Goal: Transaction & Acquisition: Purchase product/service

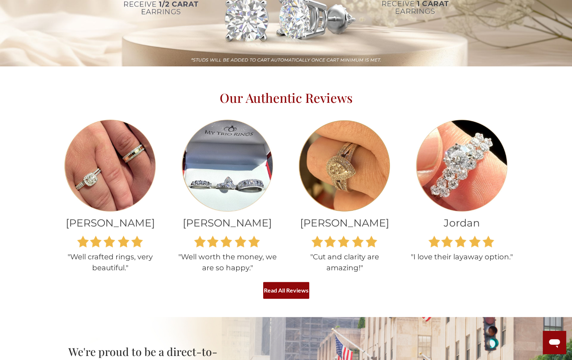
scroll to position [511, 0]
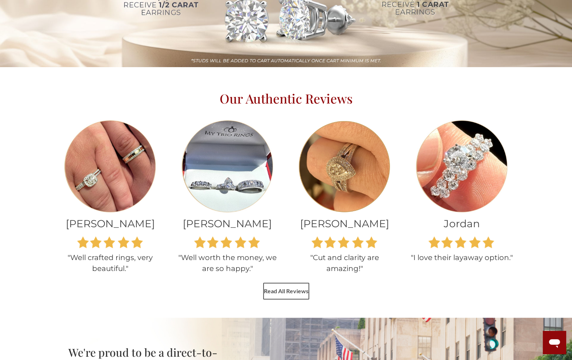
click at [287, 291] on link "Read All Reviews" at bounding box center [286, 291] width 46 height 17
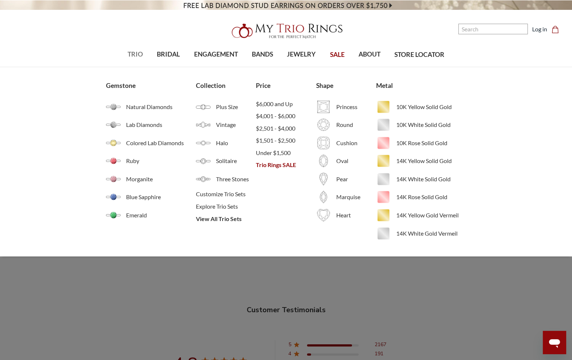
click at [136, 53] on span "TRIO" at bounding box center [134, 54] width 15 height 9
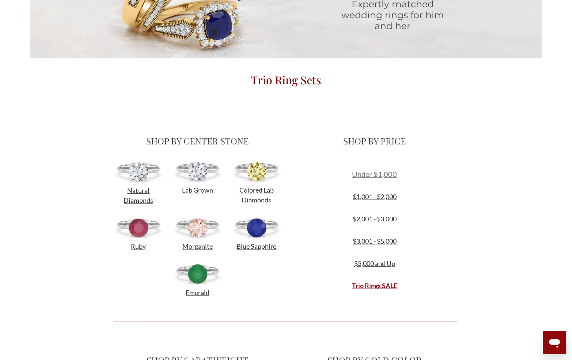
click at [355, 175] on span "Under $1,000" at bounding box center [374, 174] width 45 height 9
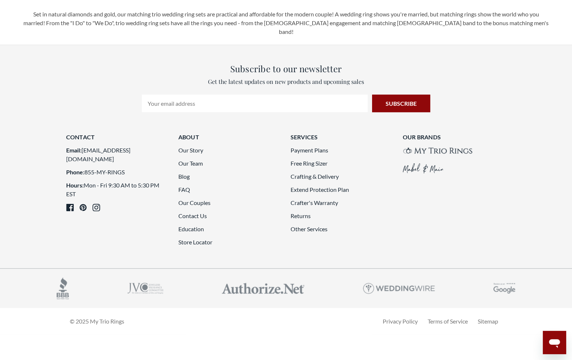
scroll to position [1863, 0]
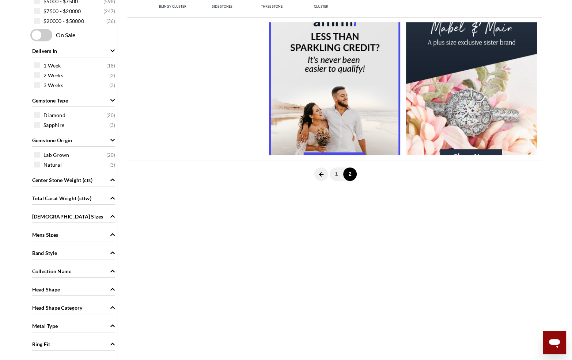
scroll to position [402, 0]
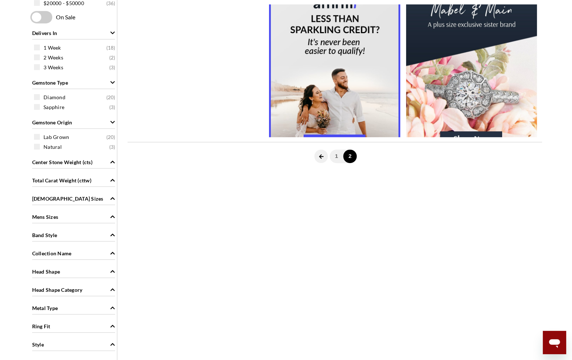
click at [321, 156] on icon at bounding box center [320, 156] width 4 height 4
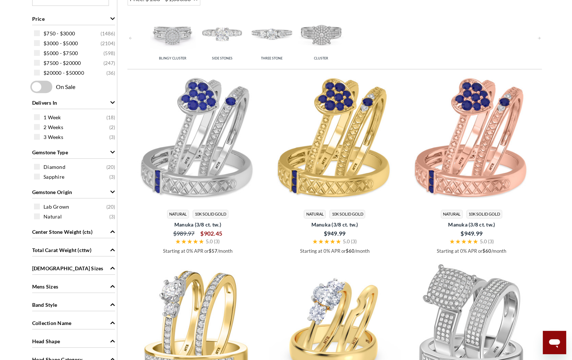
scroll to position [447, 0]
